Goal: Task Accomplishment & Management: Use online tool/utility

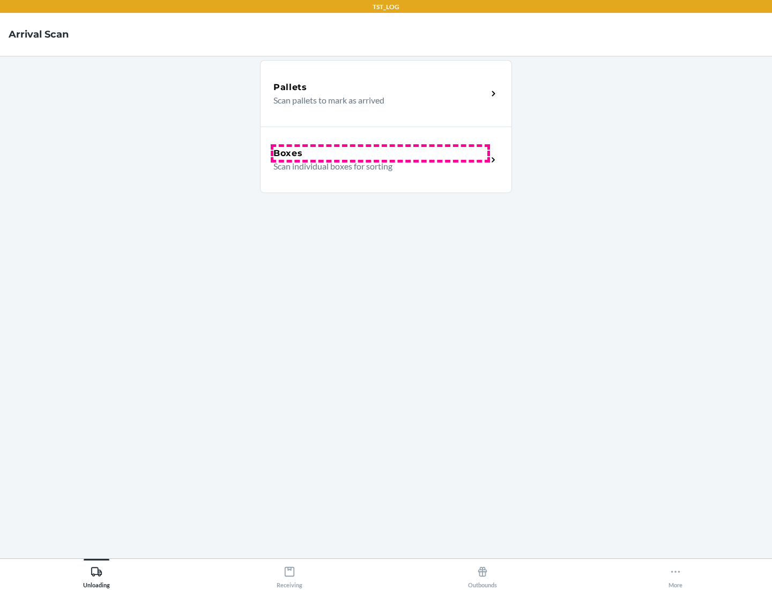
click at [380, 153] on div "Boxes" at bounding box center [380, 153] width 214 height 13
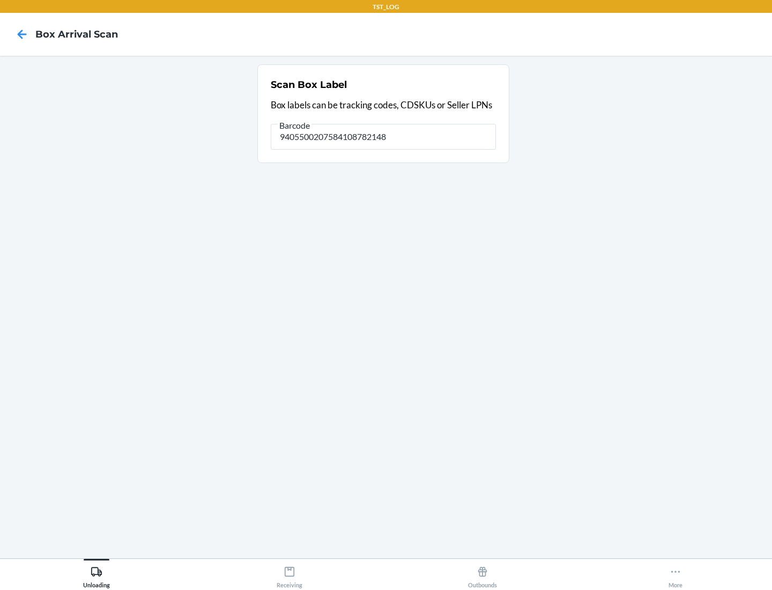
type input "9405500207584108782148"
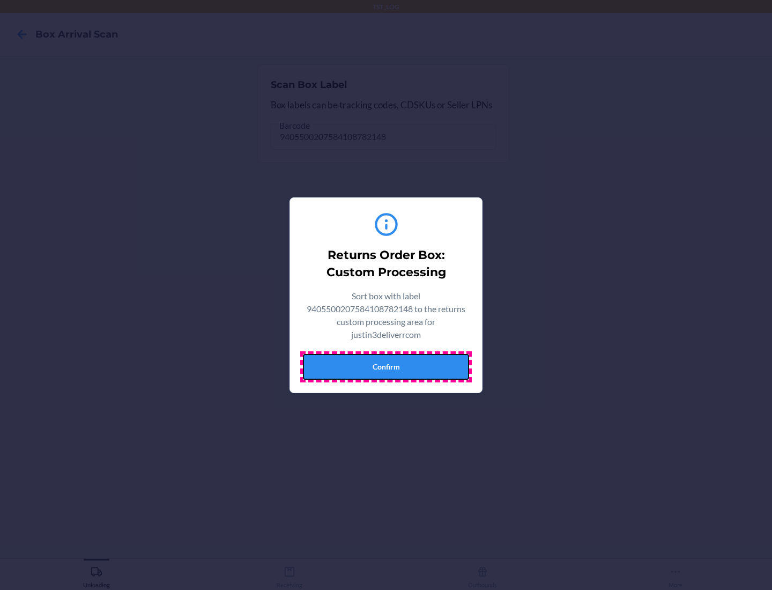
click at [386, 366] on button "Confirm" at bounding box center [386, 367] width 166 height 26
